Goal: Contribute content: Contribute content

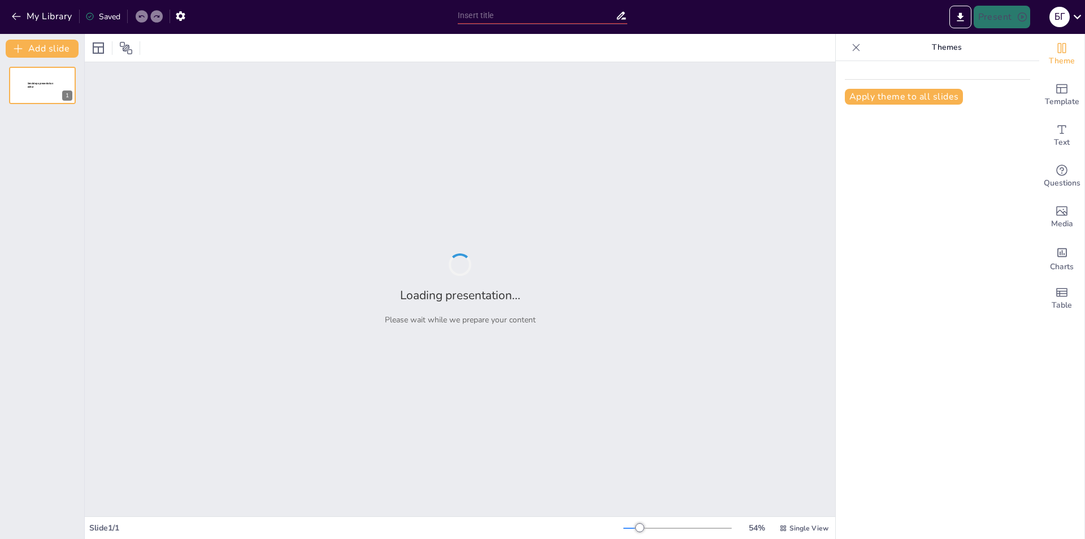
type input "Основи здорового способу життя"
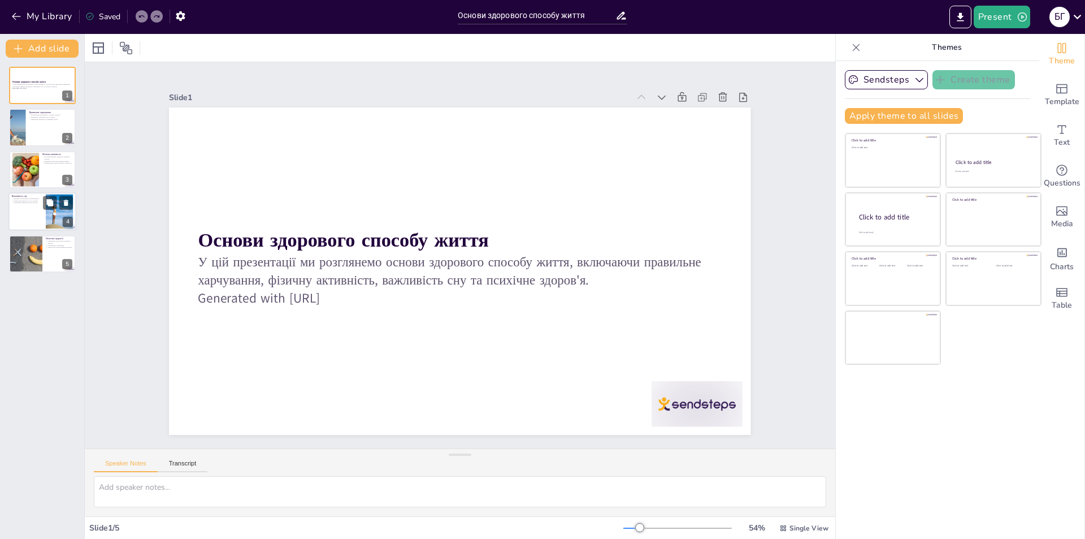
click at [18, 208] on div at bounding box center [42, 211] width 68 height 38
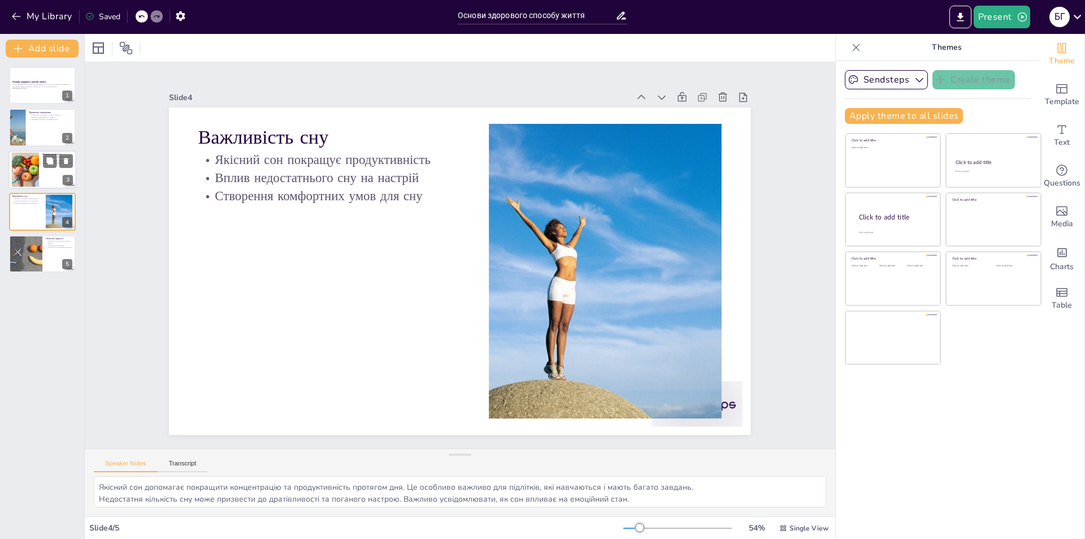
click at [31, 175] on div at bounding box center [24, 169] width 51 height 34
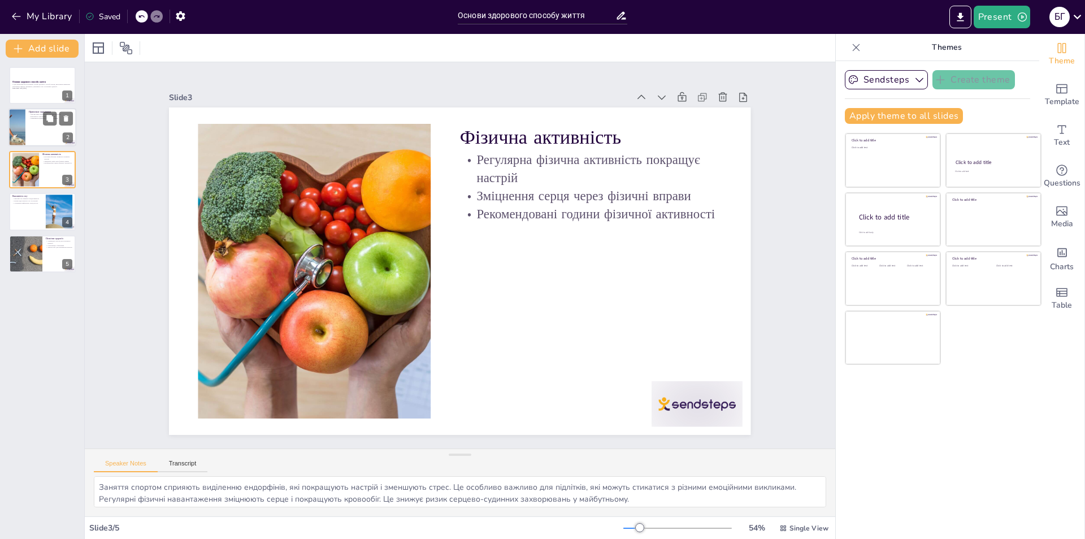
click at [29, 132] on div at bounding box center [42, 128] width 68 height 38
type textarea "Збалансоване харчування забезпечує організм усіма необхідними речовинами, що сп…"
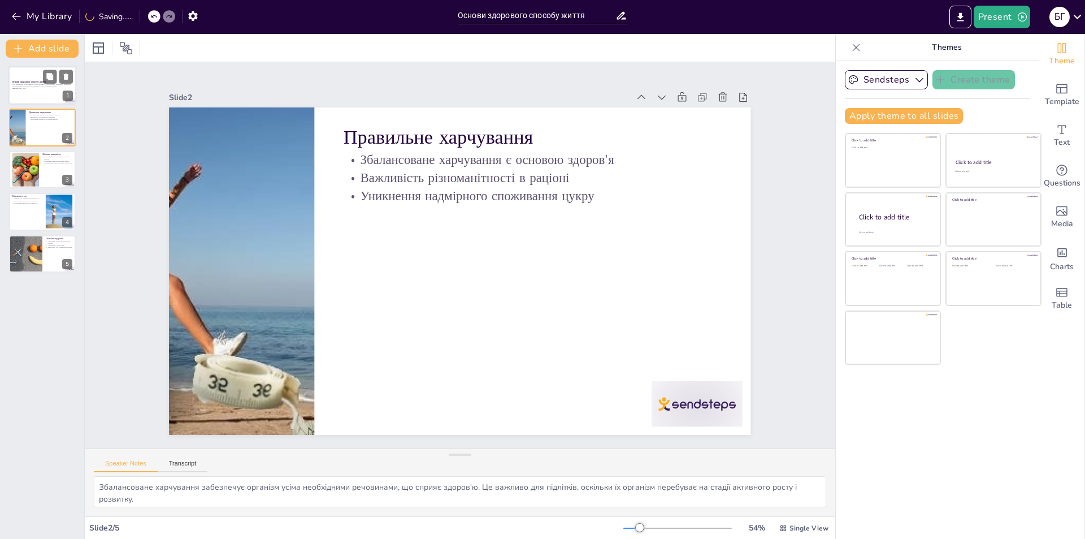
click at [24, 96] on div at bounding box center [42, 85] width 68 height 38
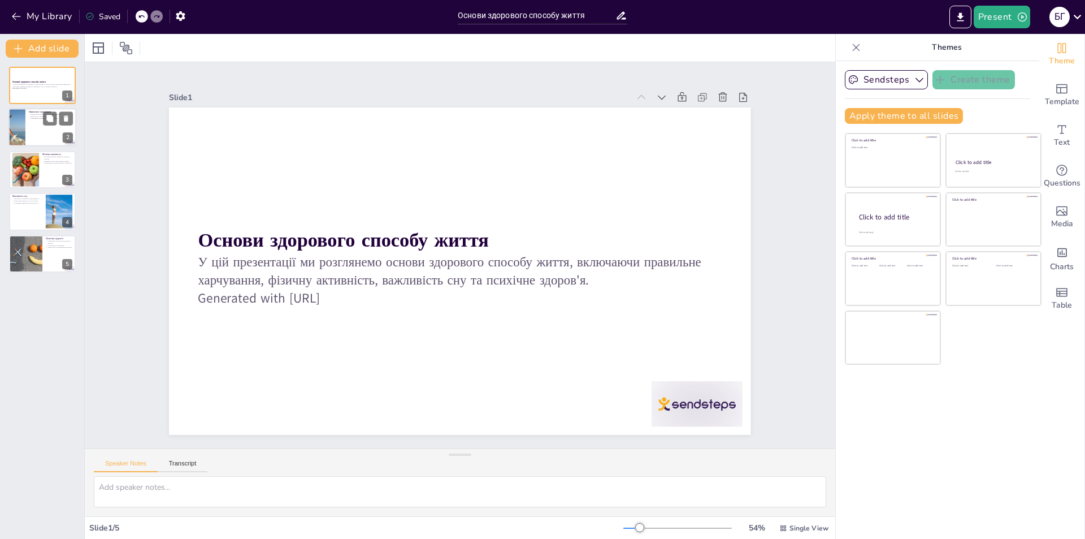
click at [24, 112] on div at bounding box center [16, 128] width 73 height 38
type textarea "Збалансоване харчування забезпечує організм усіма необхідними речовинами, що сп…"
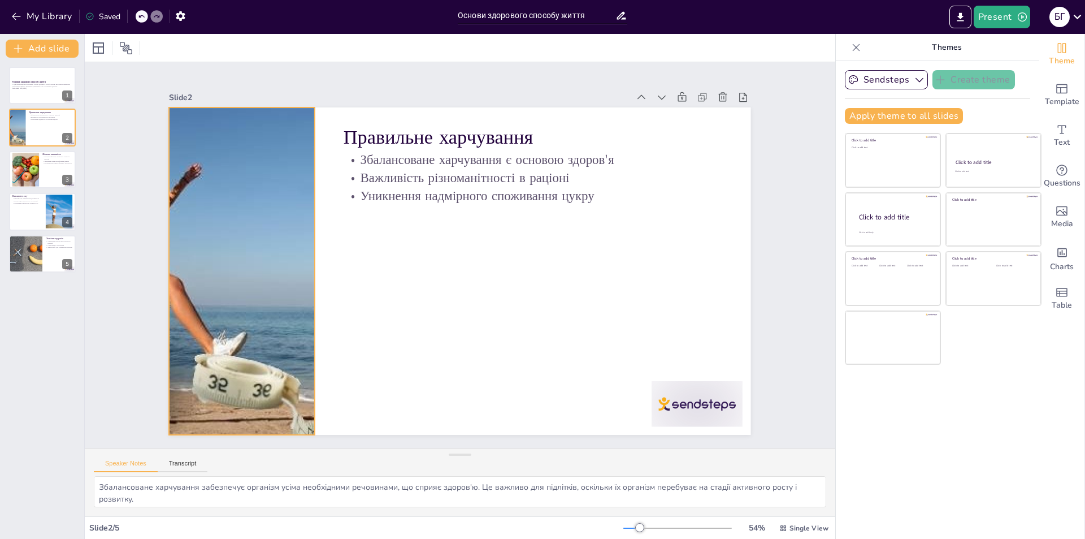
click at [245, 257] on div at bounding box center [241, 270] width 623 height 327
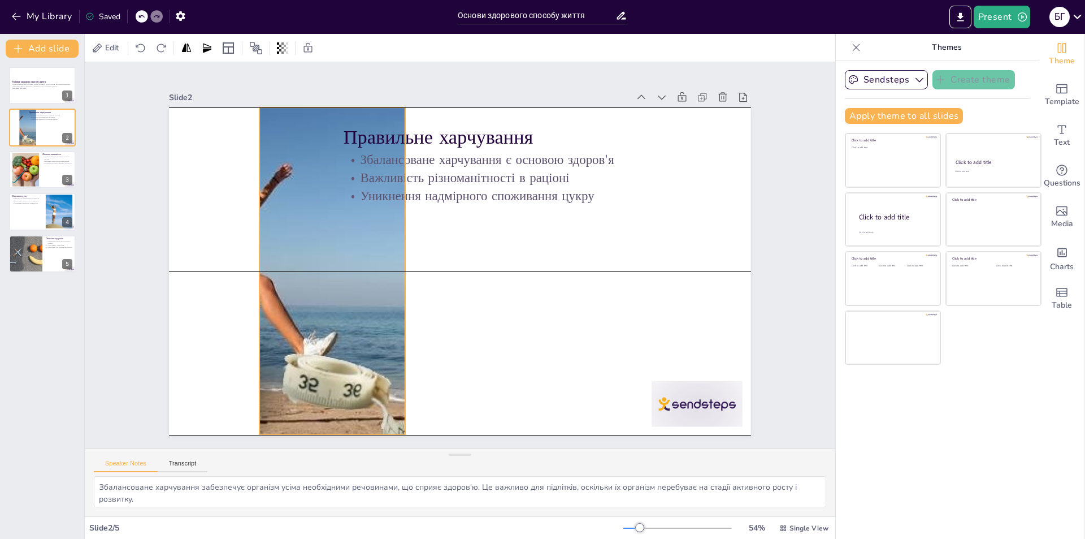
drag, startPoint x: 241, startPoint y: 272, endPoint x: 331, endPoint y: 272, distance: 90.4
click at [331, 272] on div at bounding box center [332, 270] width 623 height 327
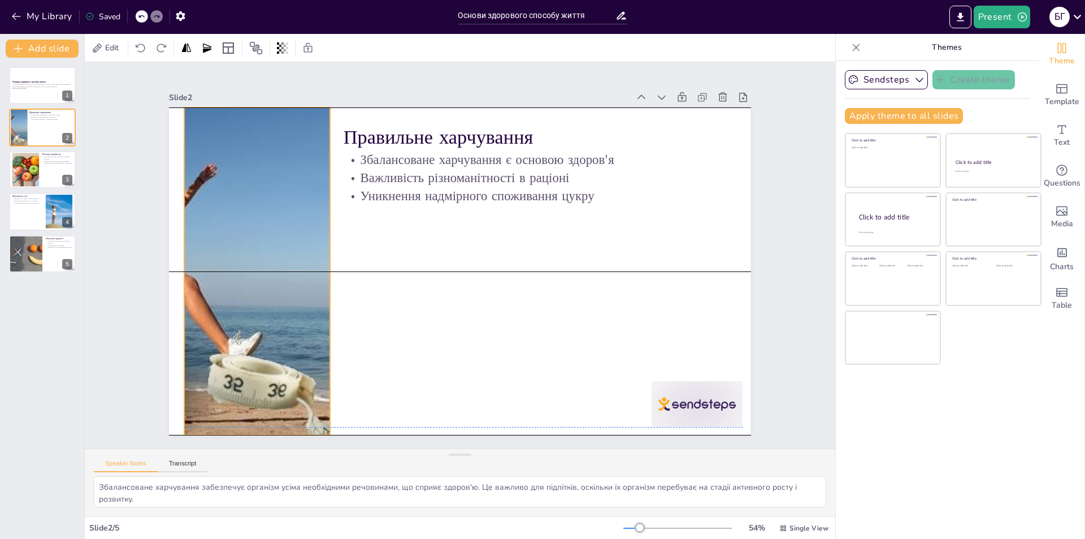
drag, startPoint x: 328, startPoint y: 271, endPoint x: 256, endPoint y: 267, distance: 72.4
click at [256, 267] on div at bounding box center [257, 270] width 623 height 327
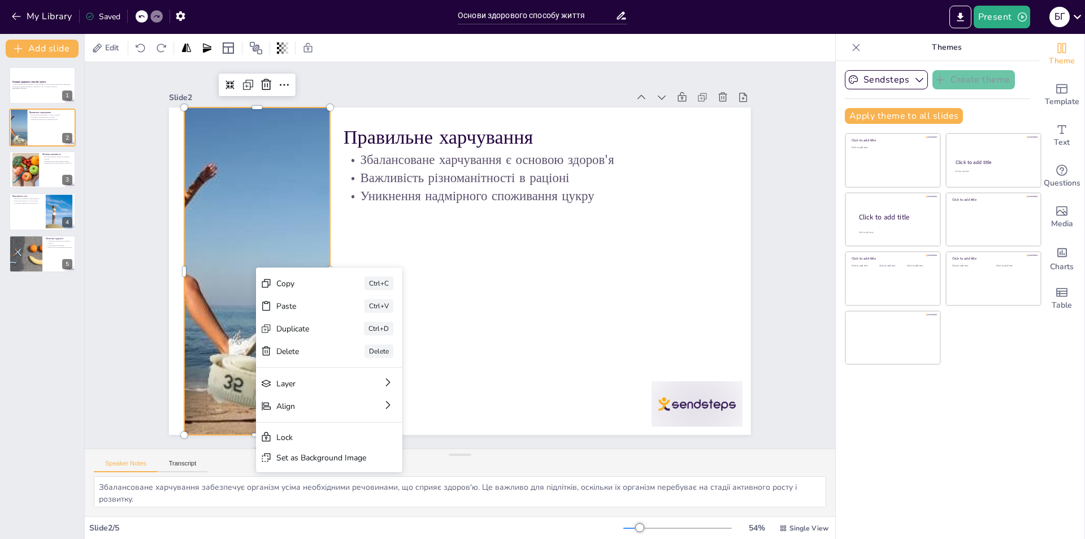
click at [361, 408] on div "Delete" at bounding box center [389, 413] width 57 height 11
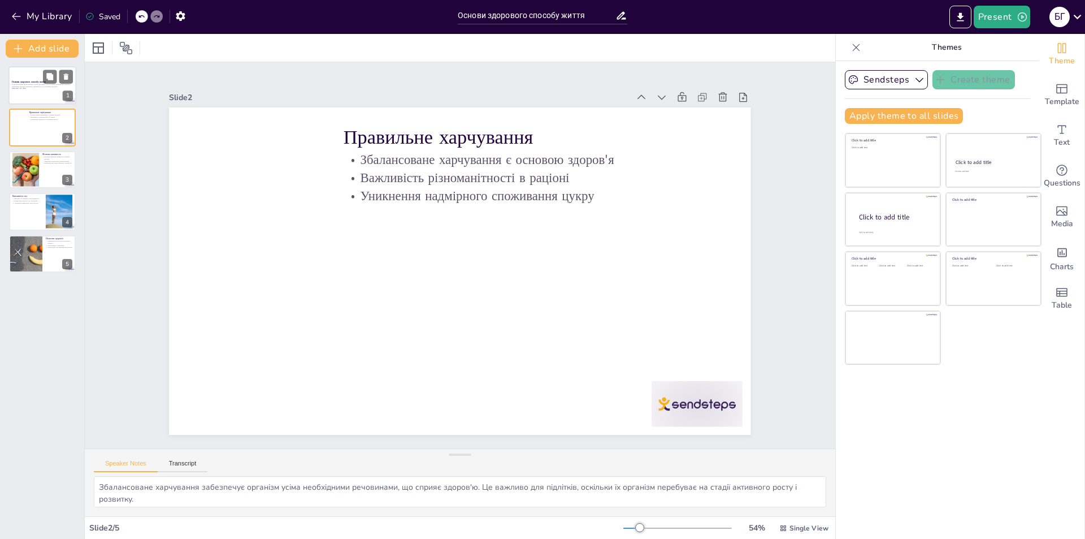
click at [41, 81] on strong "Основи здорового способу життя" at bounding box center [29, 81] width 34 height 3
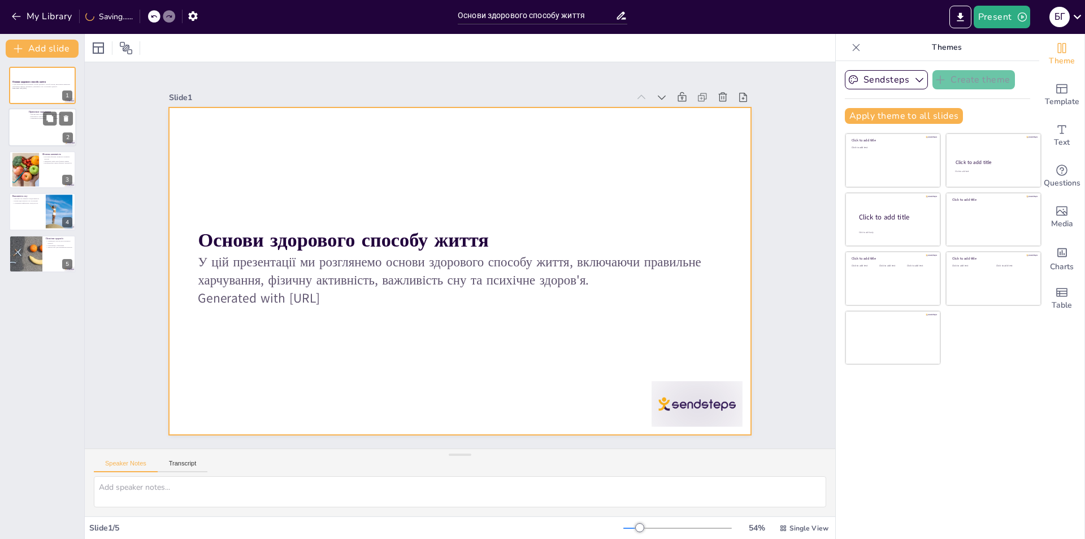
click at [37, 120] on div at bounding box center [42, 128] width 68 height 38
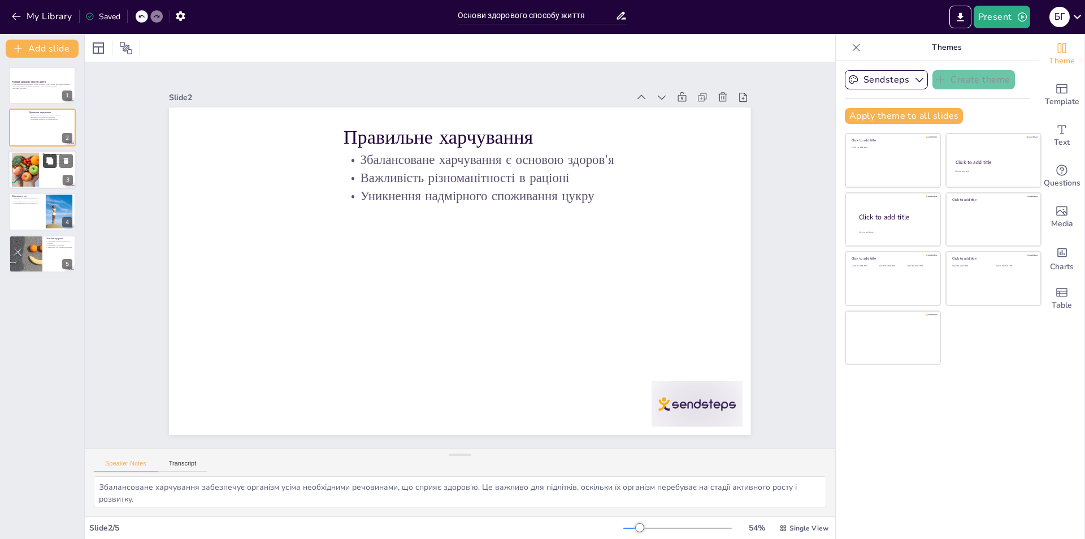
click at [47, 160] on icon at bounding box center [49, 160] width 7 height 7
type textarea "Заняття спортом сприяють виділенню ендорфінів, які покращують настрій і зменшую…"
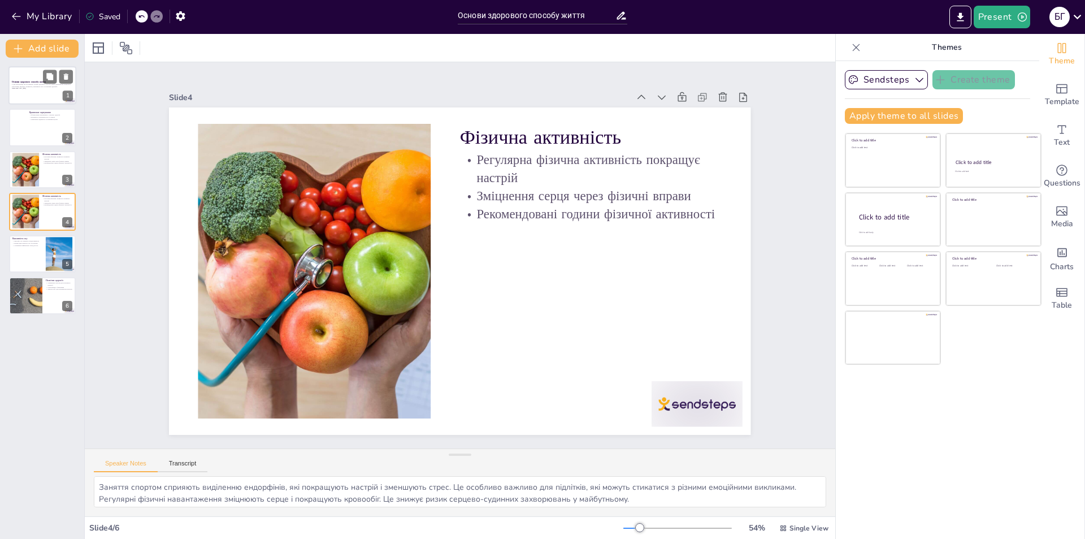
click at [35, 95] on div at bounding box center [42, 85] width 68 height 38
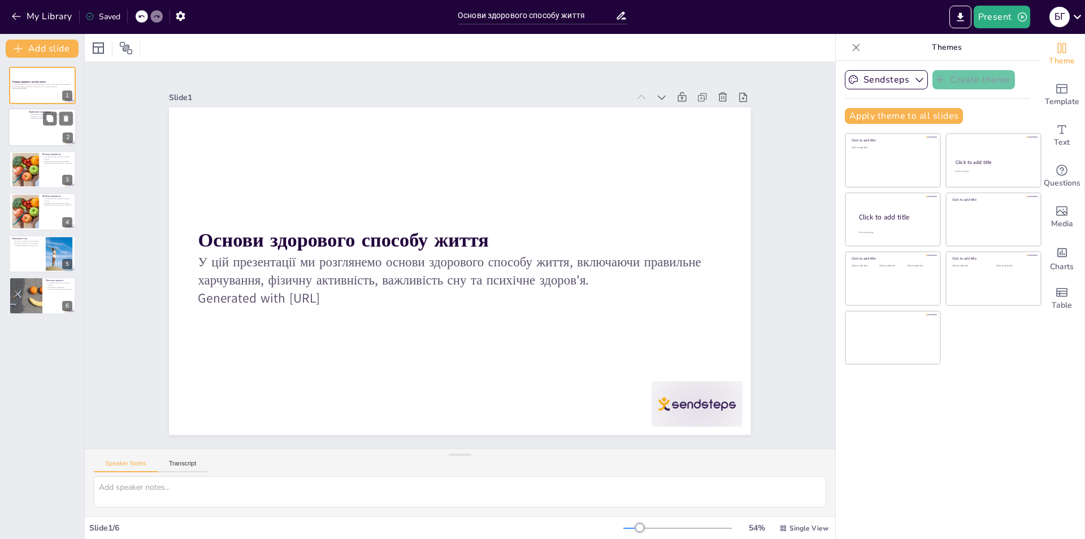
click at [30, 116] on p "Важливість різноманітності в раціоні" at bounding box center [51, 116] width 44 height 2
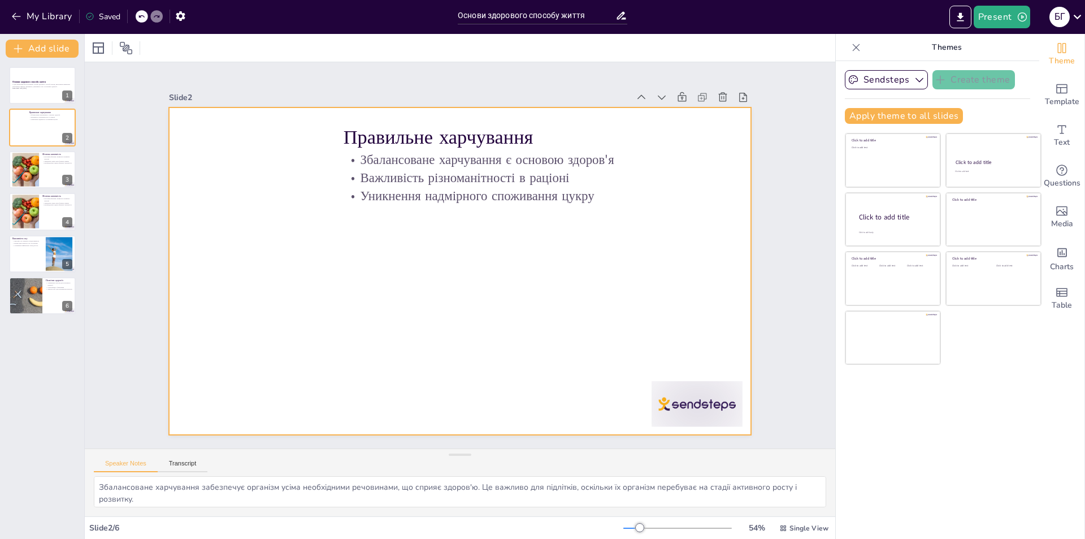
click at [251, 227] on div at bounding box center [460, 270] width 582 height 327
click at [31, 184] on div at bounding box center [24, 169] width 51 height 34
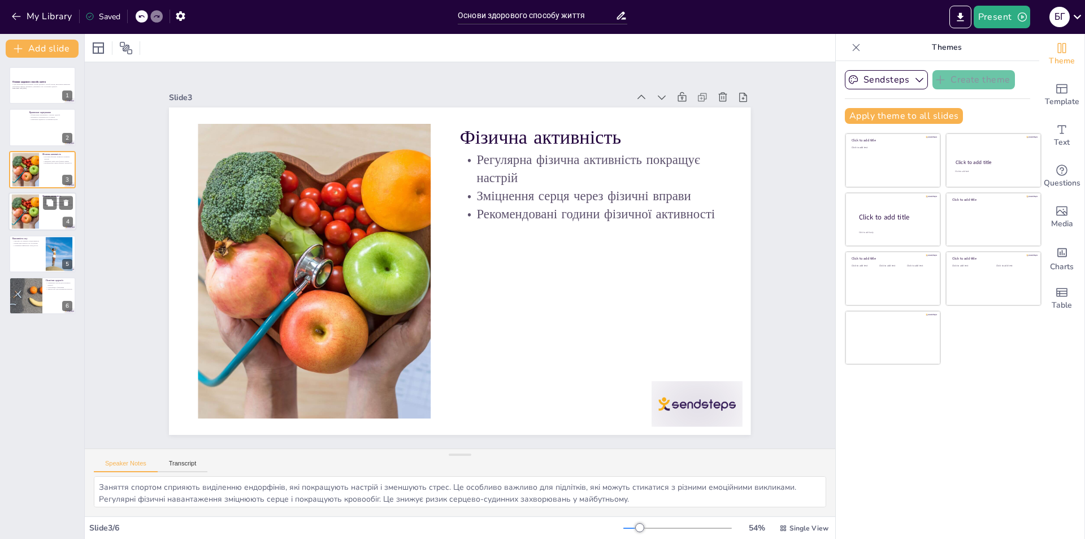
click at [32, 209] on div at bounding box center [24, 211] width 51 height 34
click at [37, 218] on div at bounding box center [24, 211] width 51 height 34
click at [23, 167] on div at bounding box center [24, 169] width 51 height 34
click at [26, 199] on div at bounding box center [24, 211] width 51 height 34
click at [64, 199] on icon at bounding box center [66, 203] width 8 height 8
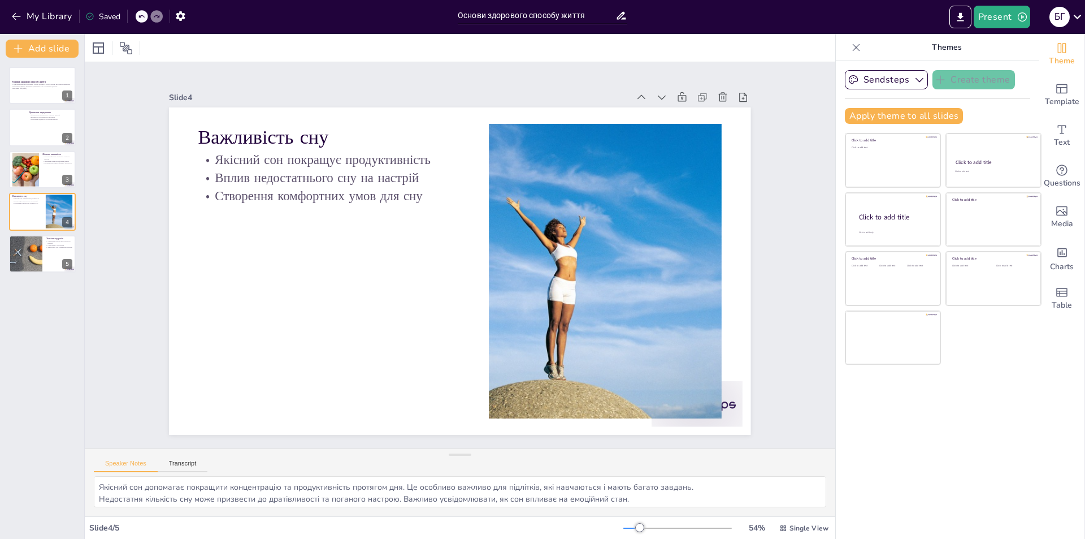
click at [47, 106] on div "Основи здорового способу життя У цій презентації ми розглянемо основи здорового…" at bounding box center [42, 170] width 84 height 206
click at [29, 126] on div at bounding box center [42, 128] width 68 height 38
type textarea "Збалансоване харчування забезпечує організм усіма необхідними речовинами, що сп…"
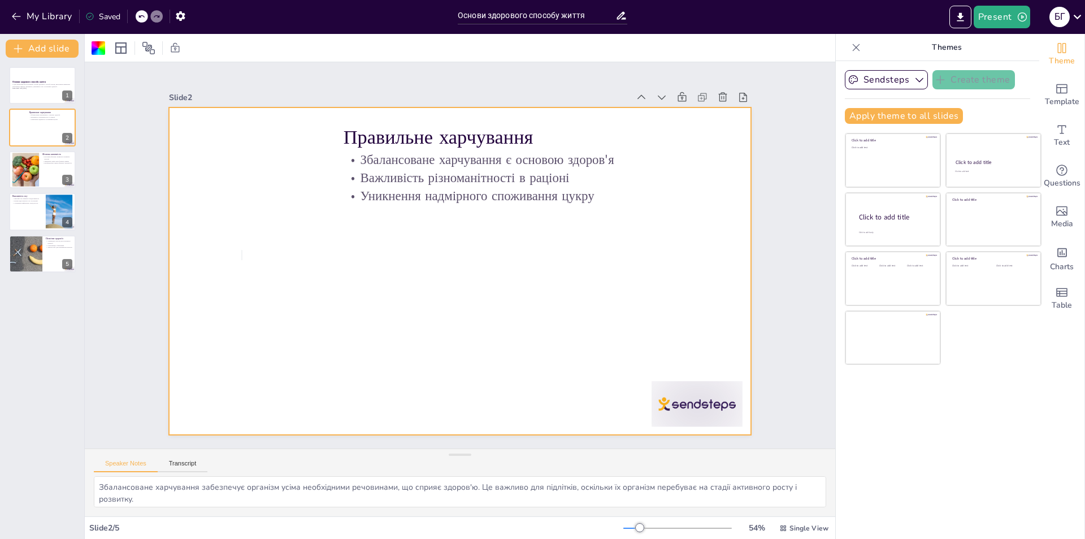
click at [242, 250] on div at bounding box center [458, 270] width 613 height 387
click at [242, 250] on div at bounding box center [460, 270] width 582 height 327
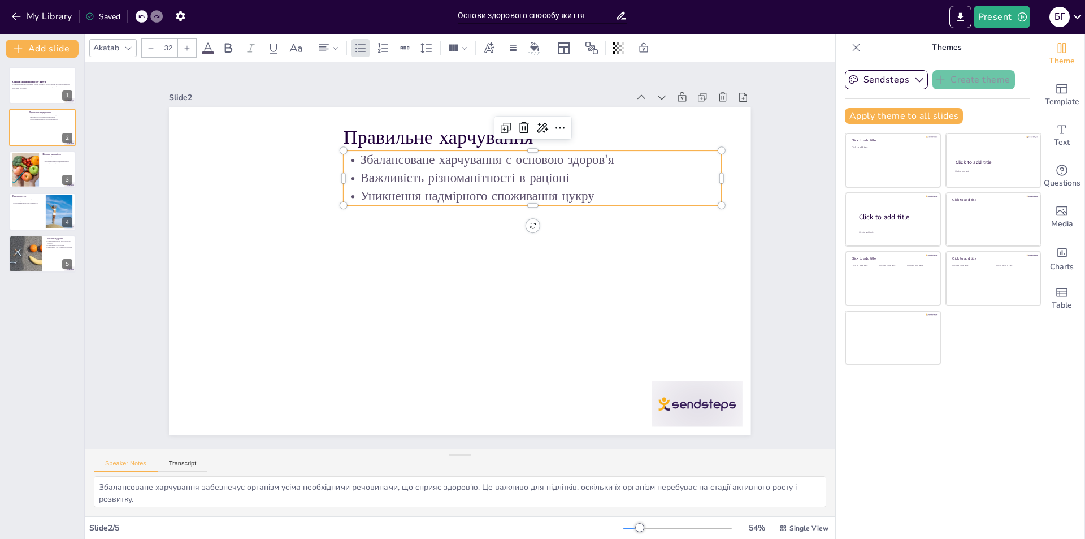
click at [386, 168] on p "Важливість різноманітності в раціоні" at bounding box center [533, 177] width 378 height 18
click at [397, 179] on p "Важливість різноманітності в раціоні" at bounding box center [533, 177] width 378 height 18
click at [397, 179] on p "Важливість різноманітності в раціоні" at bounding box center [541, 186] width 378 height 58
click at [432, 176] on p "Важливість різноманітності в раціоні" at bounding box center [533, 178] width 378 height 18
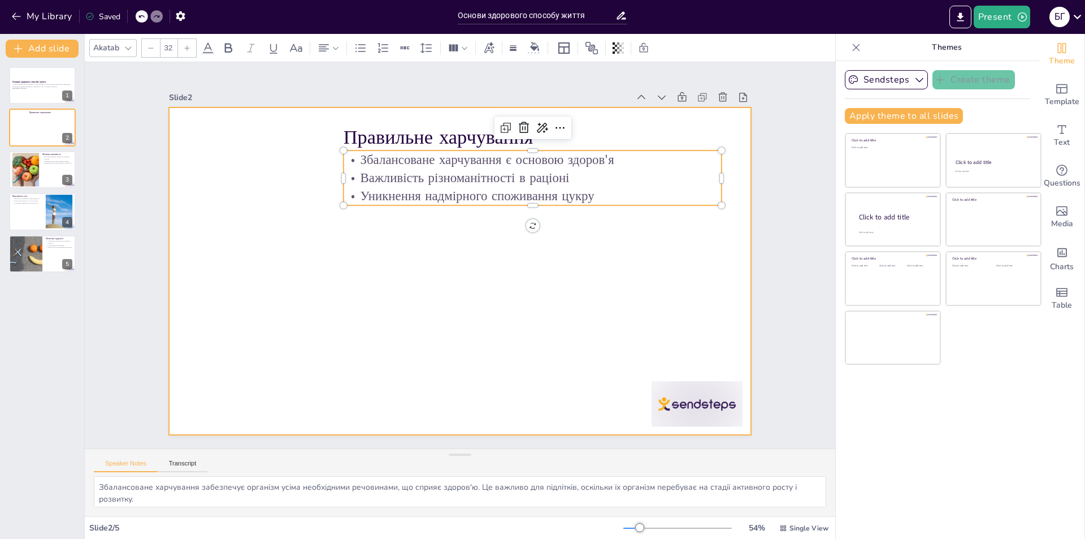
click at [396, 268] on div at bounding box center [460, 270] width 582 height 327
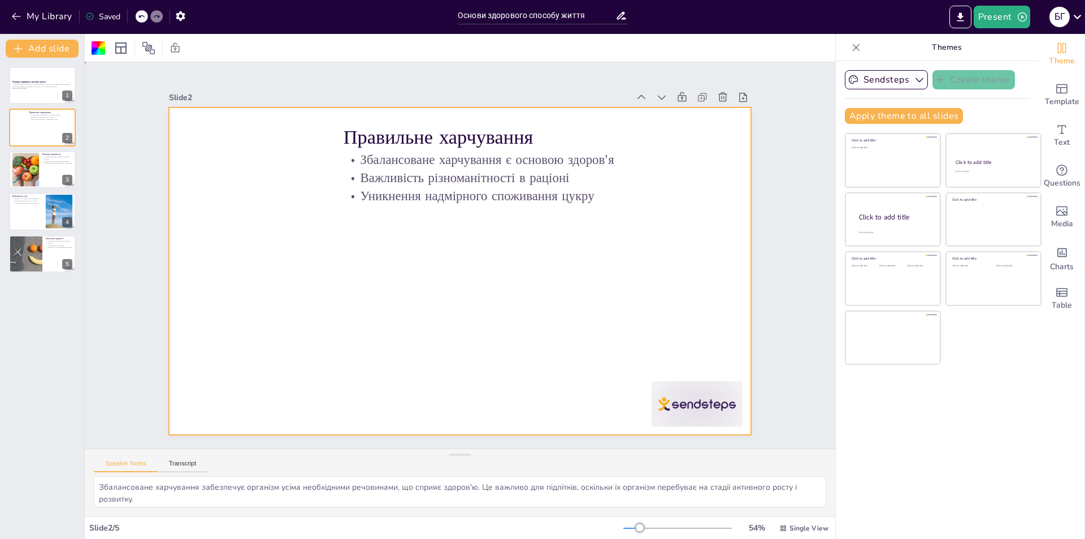
click at [285, 196] on div at bounding box center [460, 270] width 582 height 327
click at [1062, 216] on div "Media" at bounding box center [1061, 217] width 45 height 41
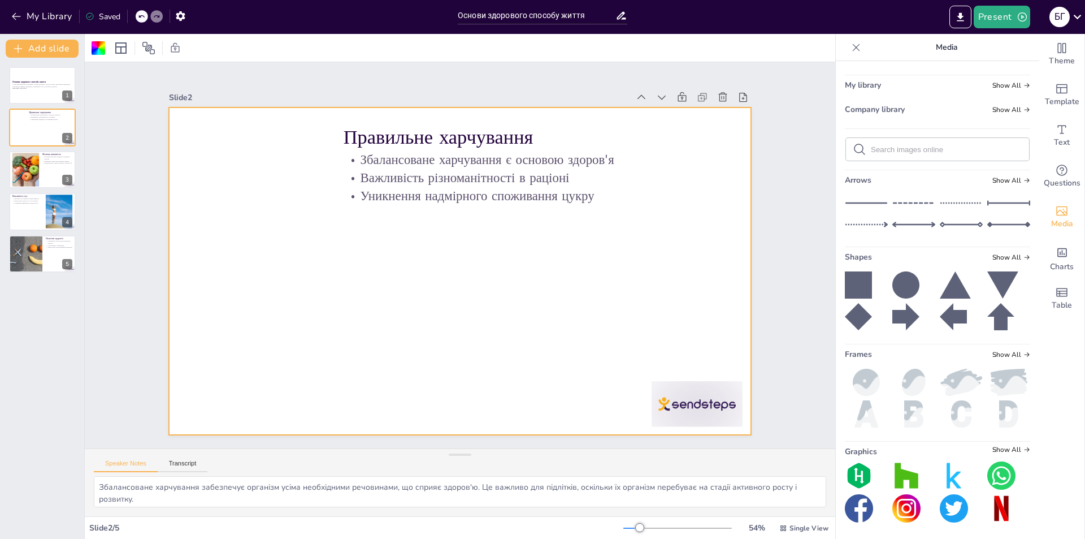
scroll to position [51, 0]
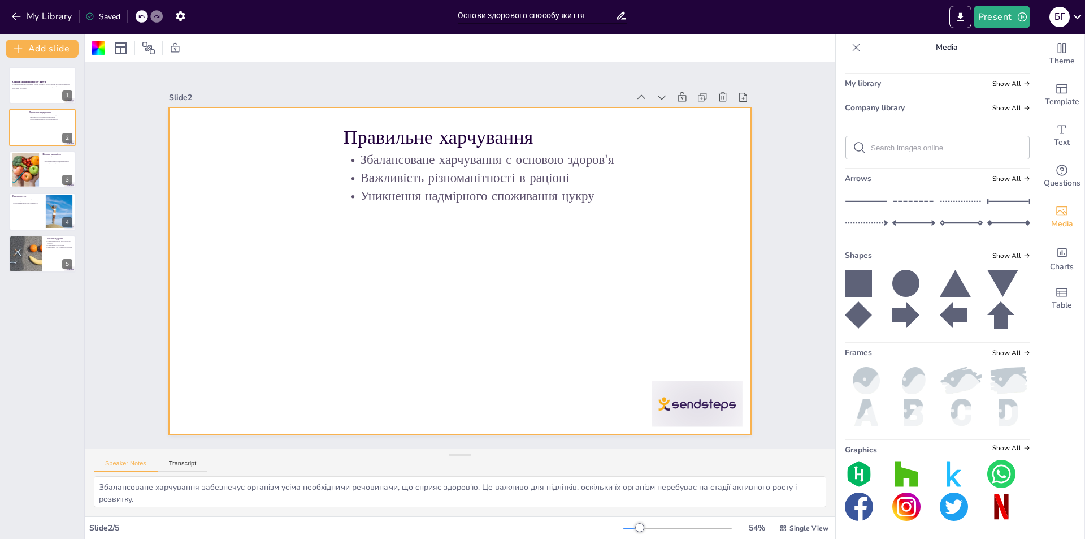
click at [1009, 441] on div "Upload image / video Images in this presentation Show All My library Show All C…" at bounding box center [937, 300] width 203 height 478
click at [1007, 444] on span "Show All" at bounding box center [1011, 448] width 38 height 8
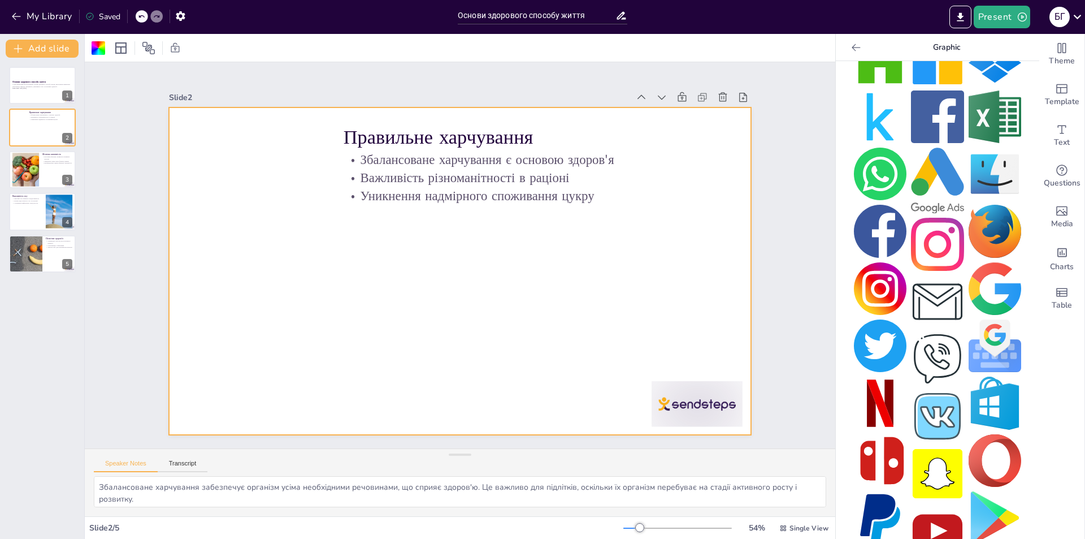
scroll to position [0, 0]
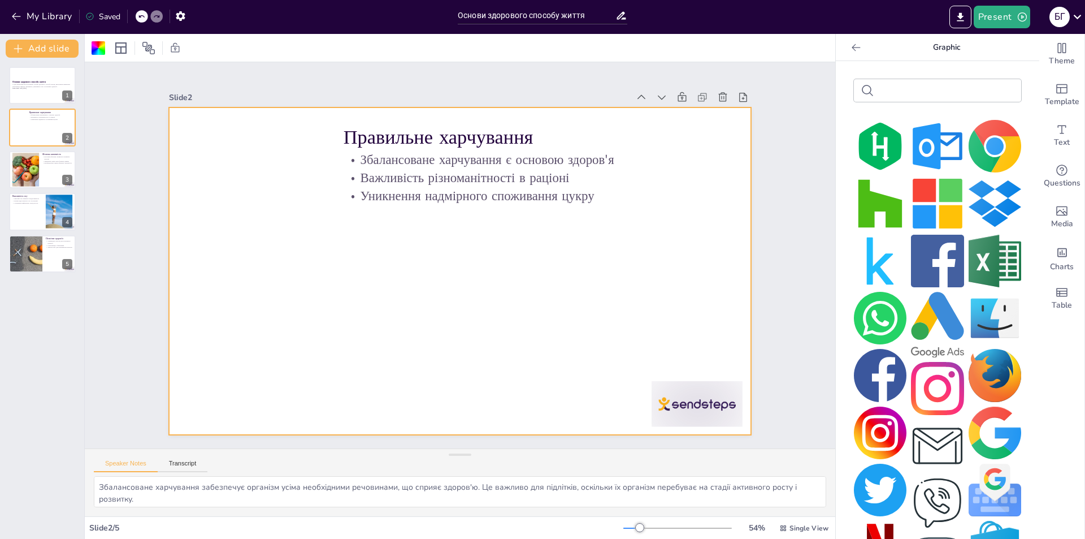
click at [893, 80] on div at bounding box center [937, 90] width 167 height 23
click at [898, 87] on input "text" at bounding box center [947, 90] width 136 height 8
paste input "х"
type input "хдоро"
type input "ї"
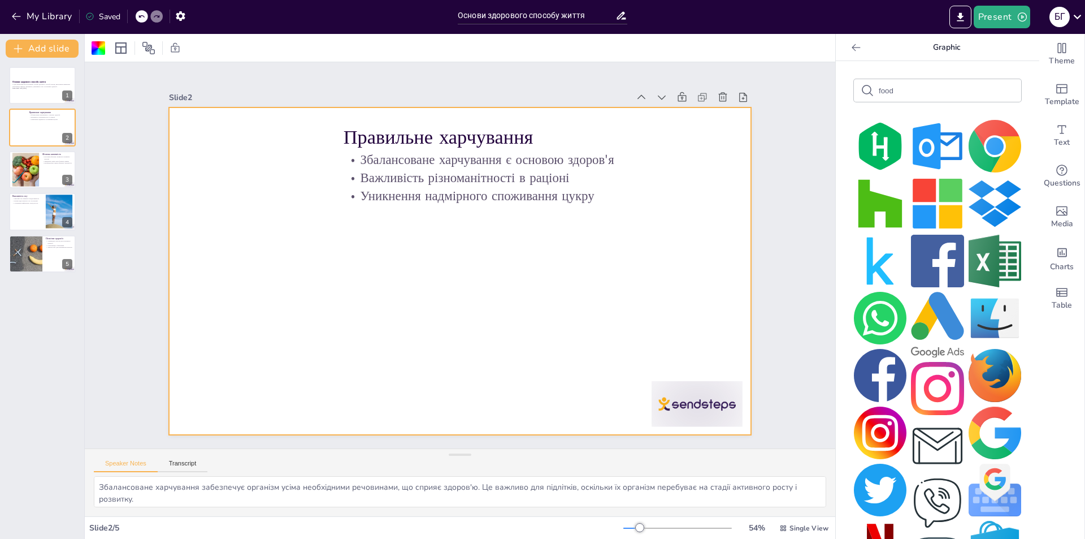
type input "food"
click at [977, 144] on img at bounding box center [995, 146] width 53 height 53
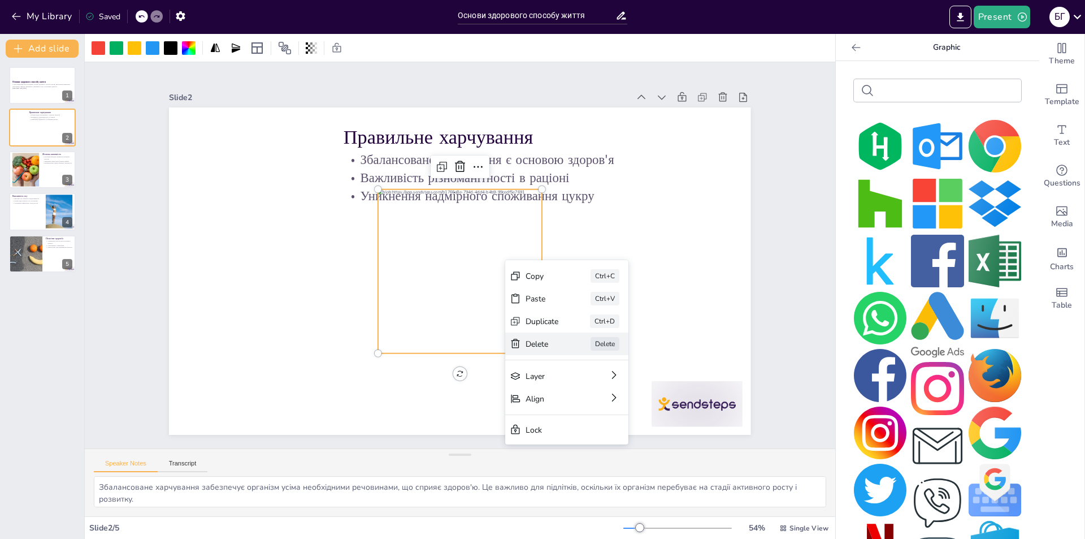
click at [610, 401] on div "Delete" at bounding box center [626, 406] width 33 height 11
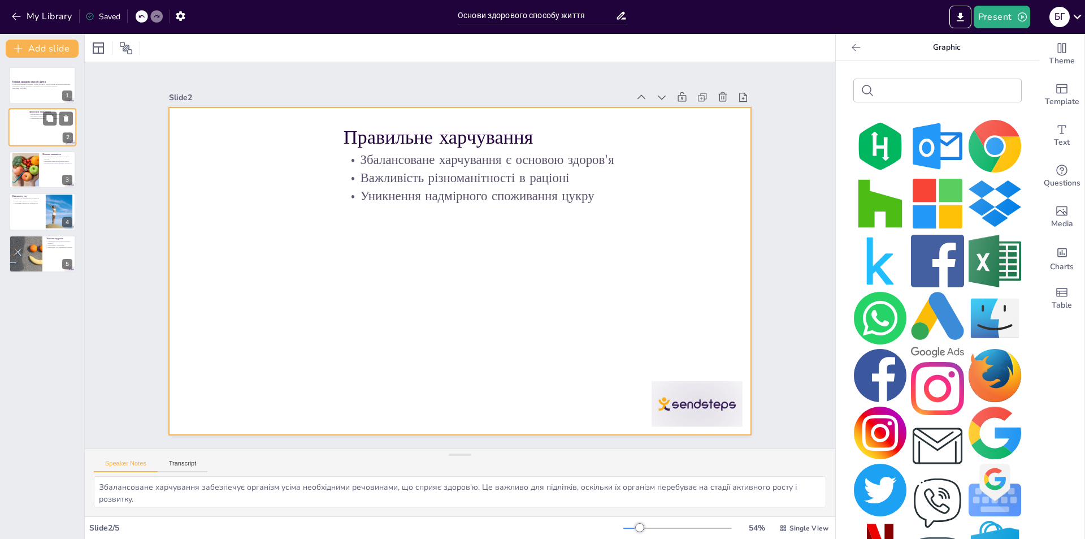
click at [32, 142] on div at bounding box center [42, 128] width 68 height 38
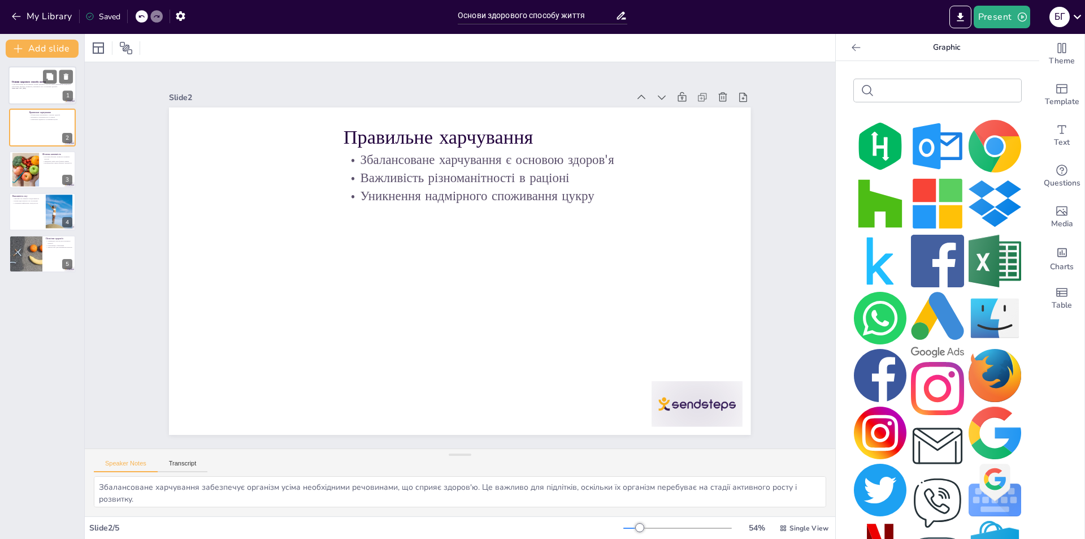
click at [32, 72] on div at bounding box center [42, 85] width 68 height 38
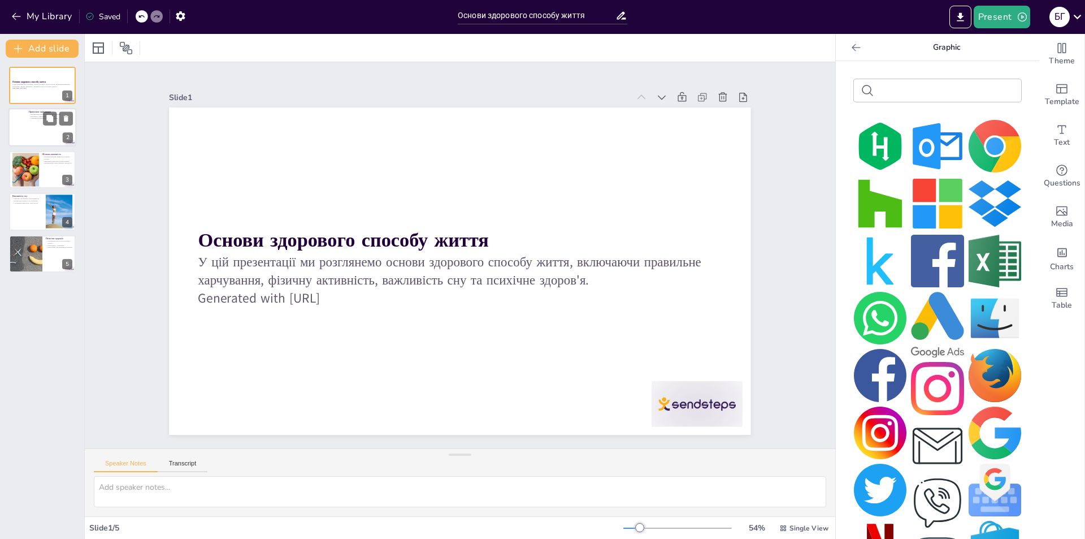
click at [28, 125] on div at bounding box center [42, 128] width 68 height 38
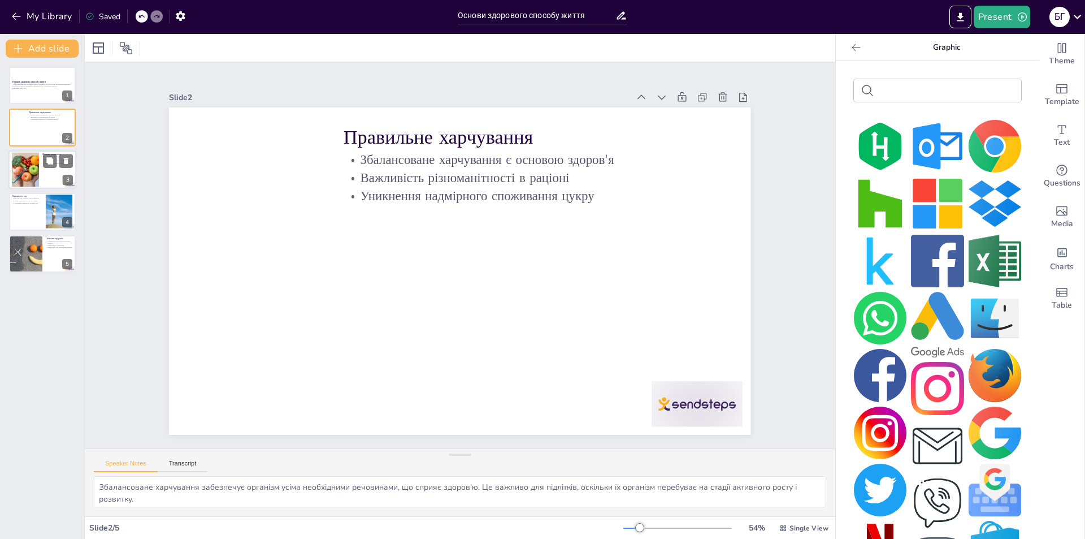
click at [42, 184] on div at bounding box center [42, 169] width 68 height 38
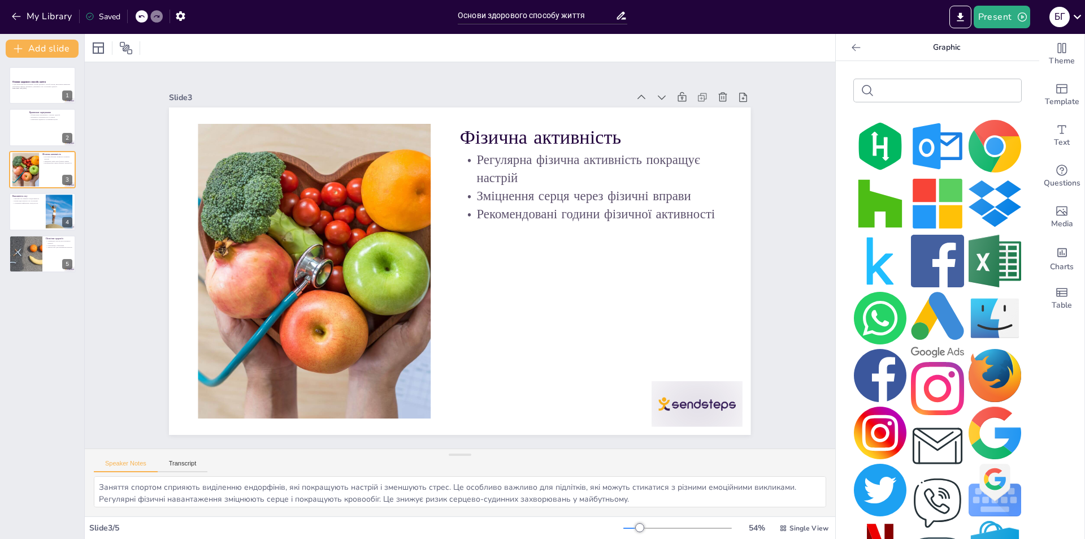
click at [50, 232] on div "Основи здорового способу життя У цій презентації ми розглянемо основи здорового…" at bounding box center [42, 170] width 84 height 206
click at [35, 220] on div at bounding box center [42, 211] width 68 height 38
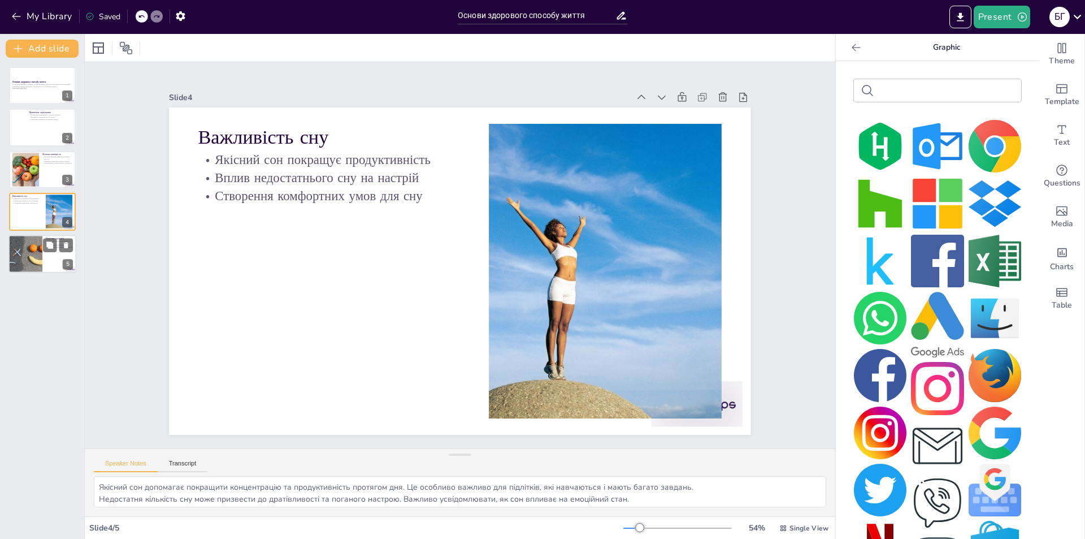
click at [41, 253] on div at bounding box center [26, 254] width 58 height 38
type textarea "Управління стресом є ключовим для підтримки психічного здоров'я. Це може включа…"
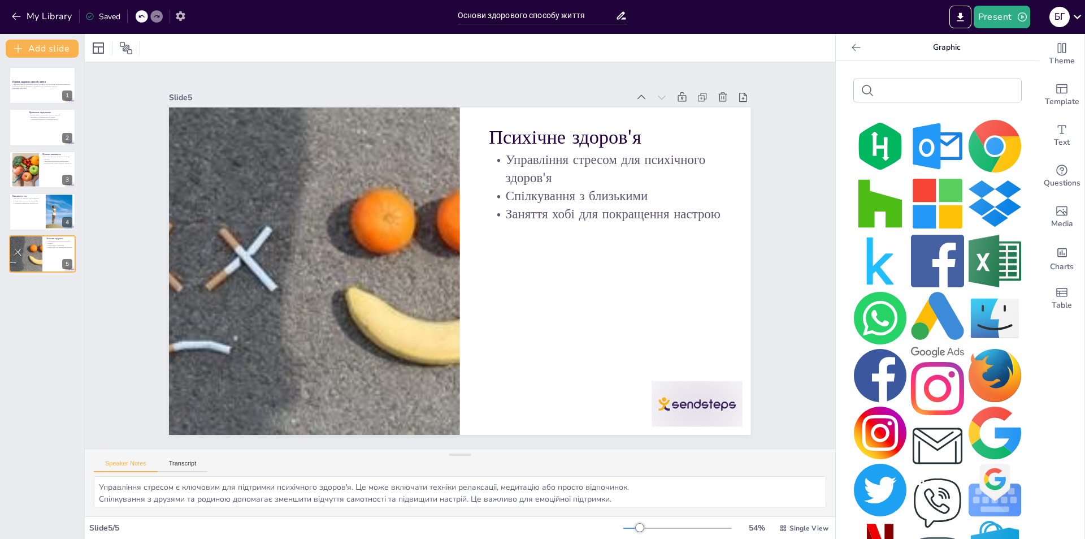
click at [177, 20] on icon "button" at bounding box center [181, 16] width 12 height 12
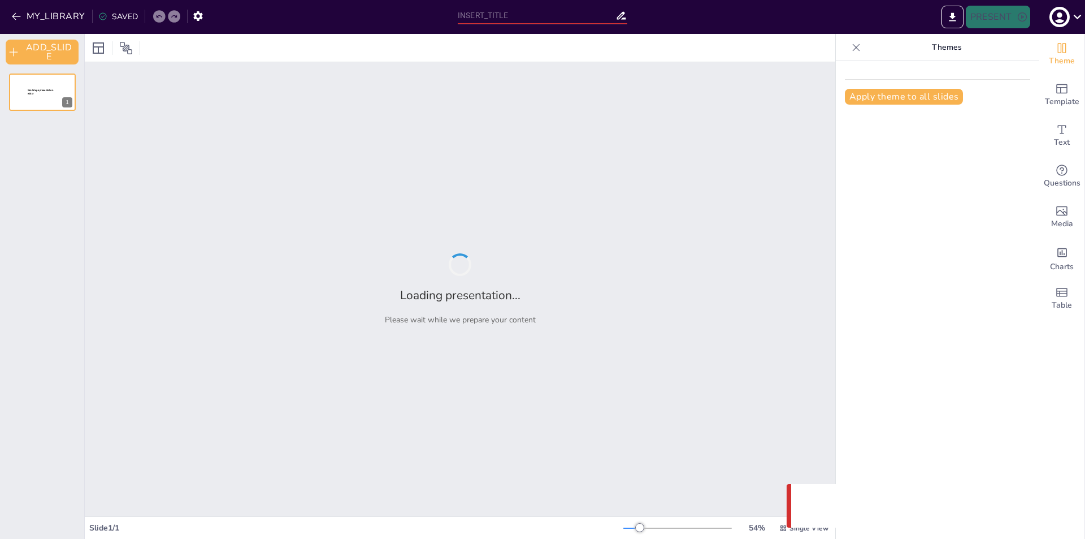
type input "Основи здорового способу життя"
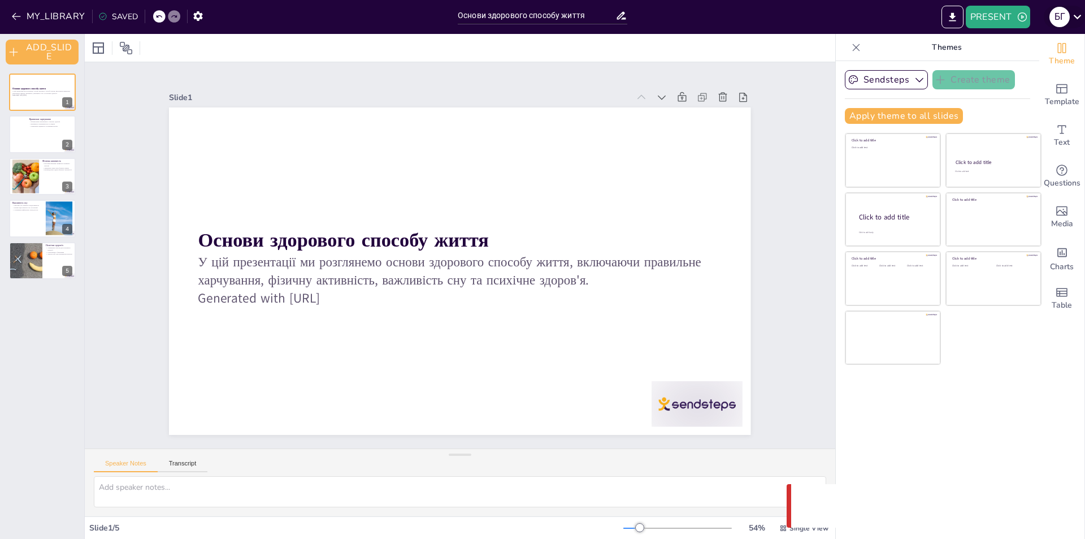
click at [1075, 23] on icon at bounding box center [1077, 16] width 15 height 15
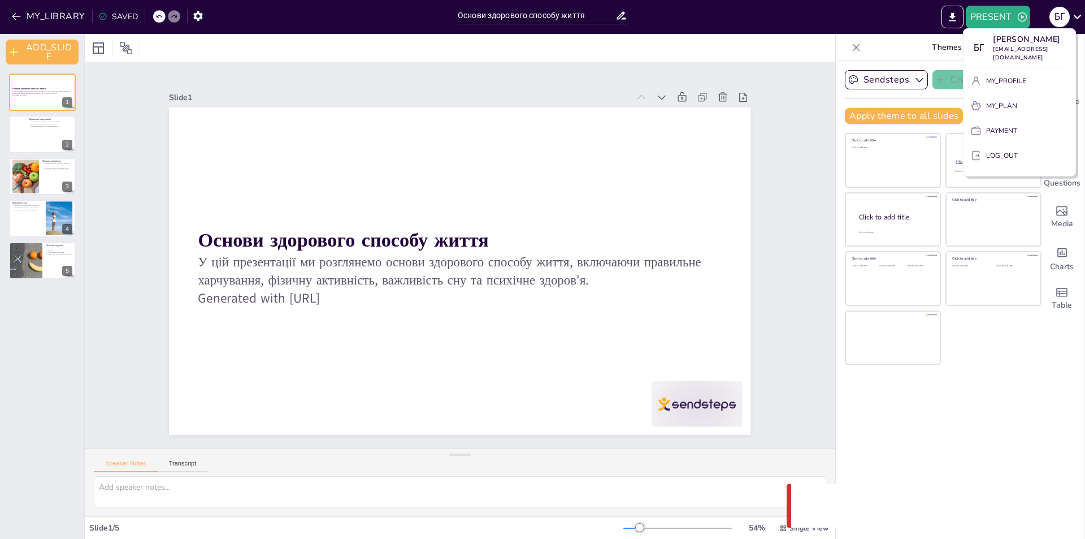
click at [1074, 20] on div at bounding box center [542, 269] width 1085 height 539
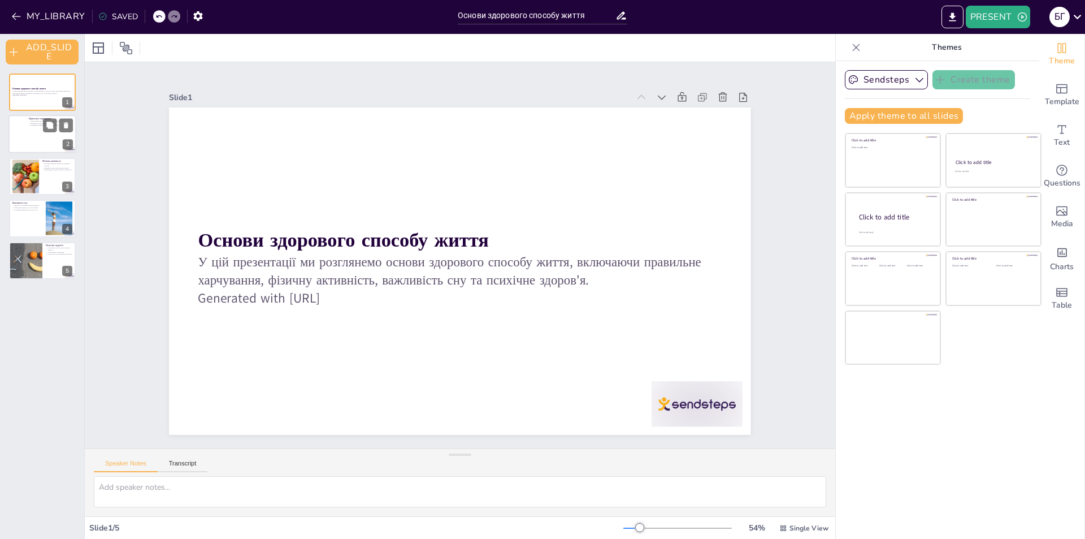
click at [16, 134] on div at bounding box center [42, 134] width 68 height 38
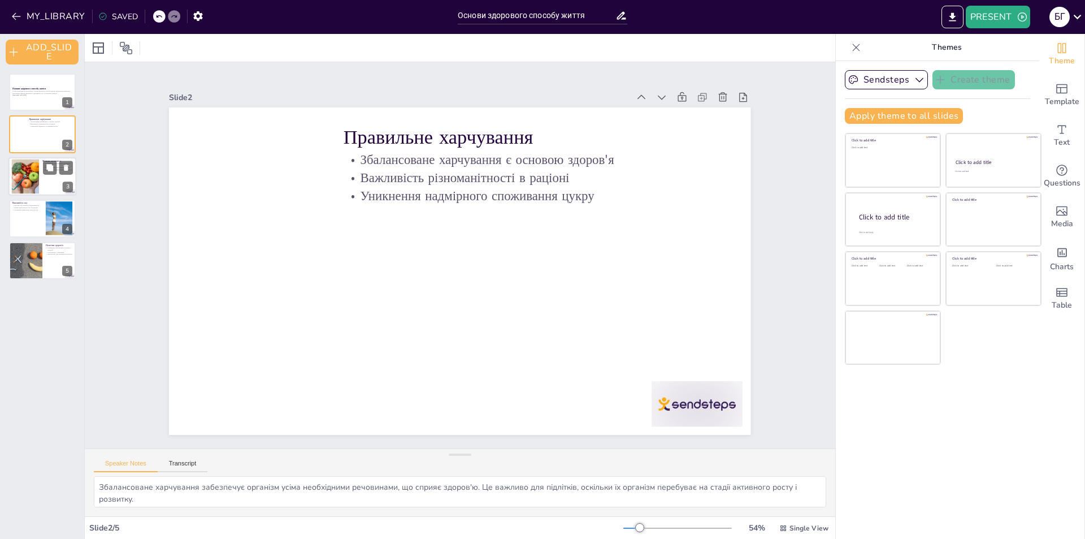
click at [28, 177] on div at bounding box center [24, 176] width 51 height 34
type textarea "Заняття спортом сприяють виділенню ендорфінів, які покращують настрій і зменшую…"
